Goal: Transaction & Acquisition: Purchase product/service

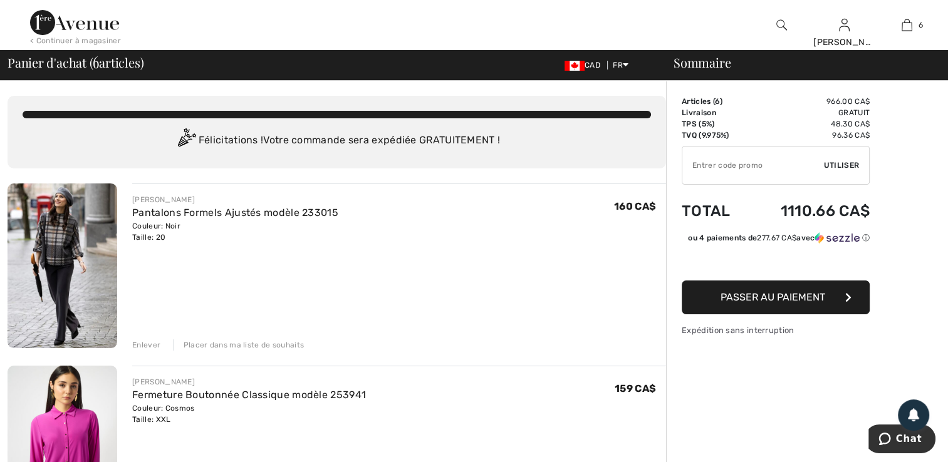
click at [150, 347] on div "Enlever" at bounding box center [146, 345] width 28 height 11
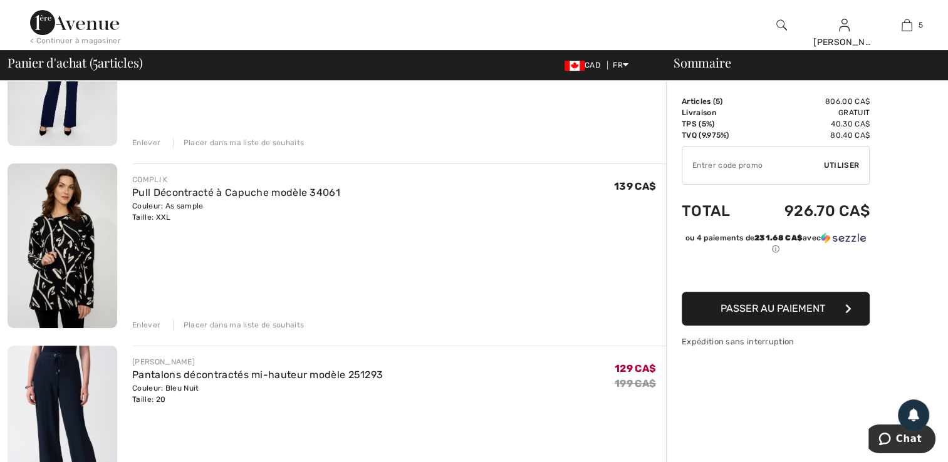
scroll to position [459, 0]
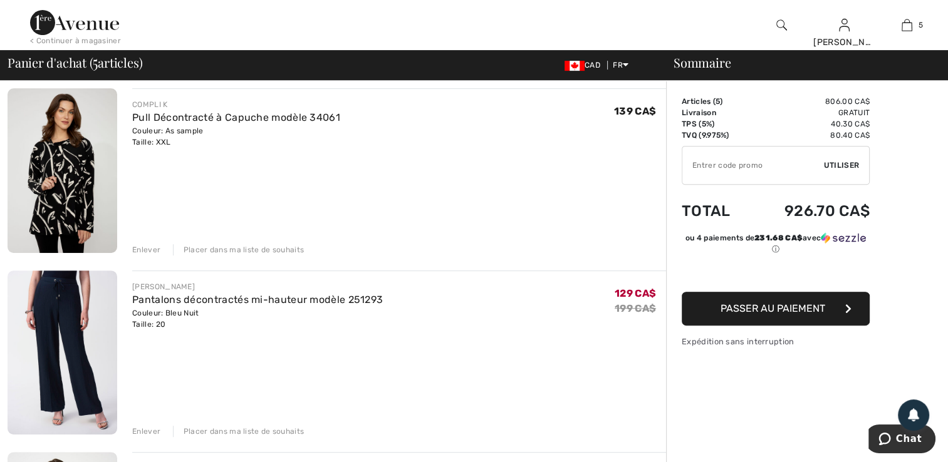
click at [80, 334] on img at bounding box center [63, 353] width 110 height 164
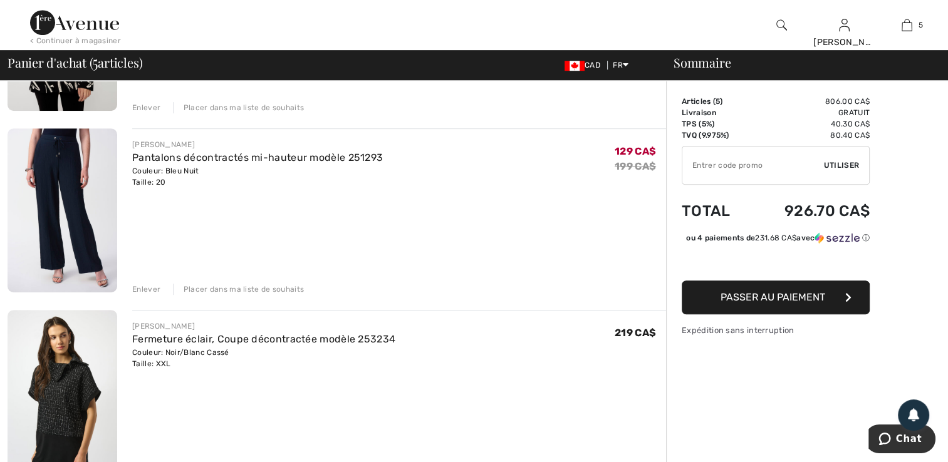
scroll to position [702, 0]
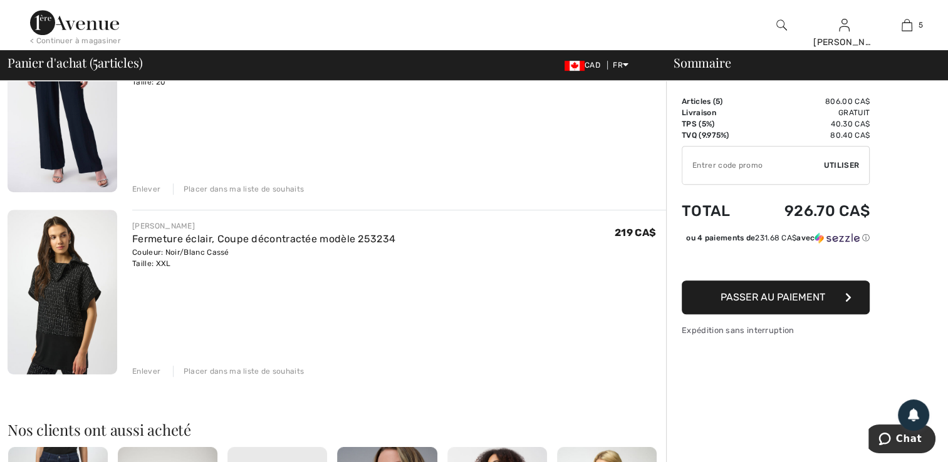
click at [258, 369] on div "Placer dans ma liste de souhaits" at bounding box center [239, 371] width 132 height 11
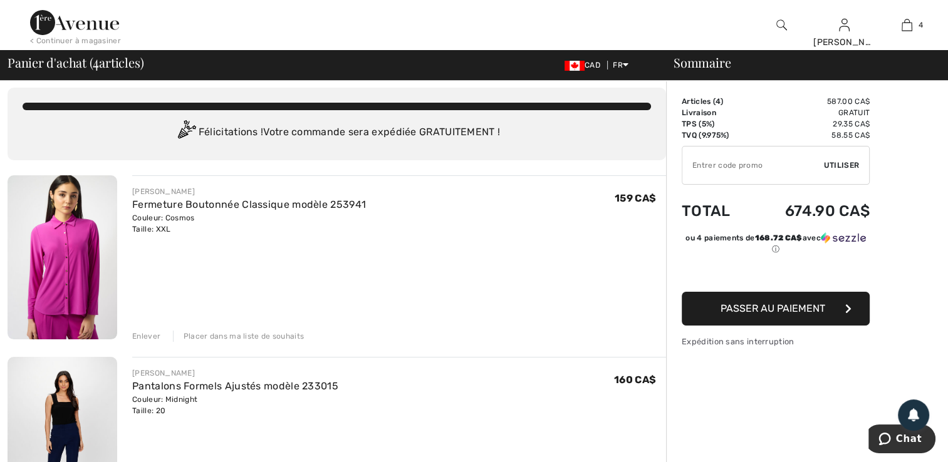
scroll to position [0, 0]
